Goal: Complete application form

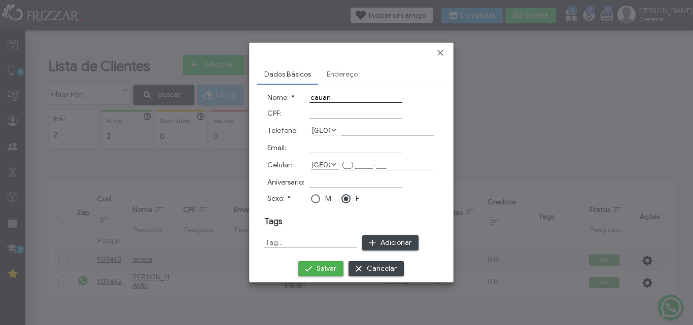
type input "cauan"
click at [347, 166] on input "Celular:" at bounding box center [387, 165] width 93 height 11
type input "(00) 0000_-___"
click at [318, 198] on div at bounding box center [315, 198] width 9 height 9
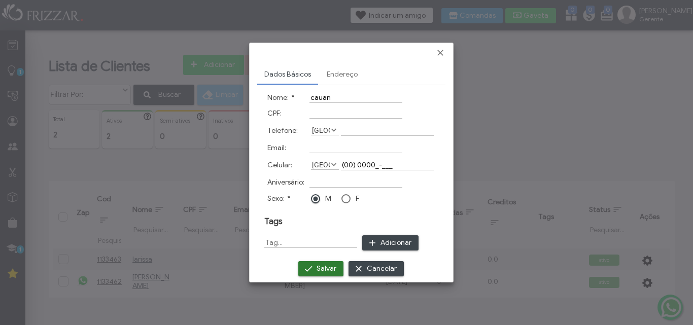
click at [317, 267] on span "Salvar" at bounding box center [327, 268] width 20 height 15
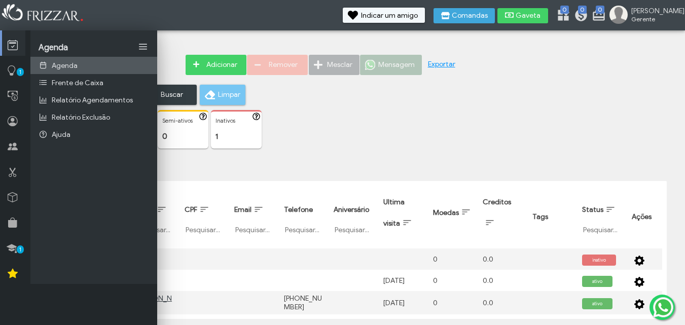
click at [69, 59] on link "Agenda" at bounding box center [93, 65] width 127 height 17
